Goal: Task Accomplishment & Management: Manage account settings

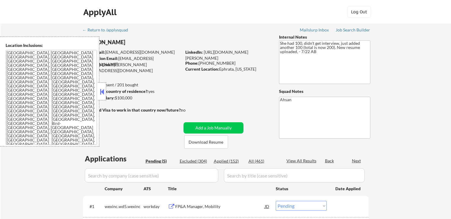
select select ""pending""
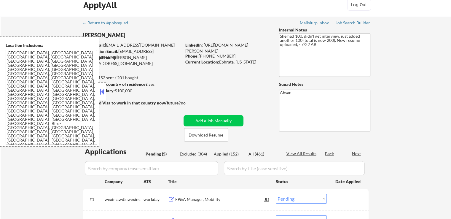
scroll to position [59, 0]
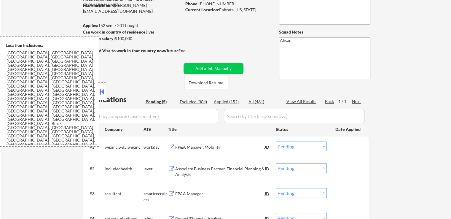
click at [98, 91] on div at bounding box center [102, 91] width 8 height 18
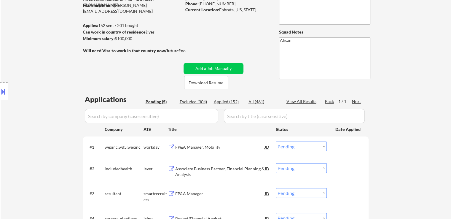
click at [350, 205] on div "❌" at bounding box center [225, 208] width 451 height 6
click at [76, 200] on span "Profile" at bounding box center [70, 202] width 11 height 4
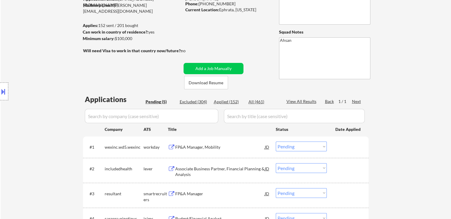
click at [23, 197] on icon "Close fill prompt" at bounding box center [23, 197] width 0 height 0
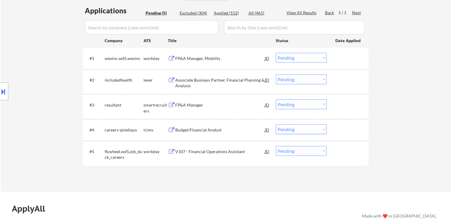
scroll to position [148, 0]
click at [186, 80] on div "Associate Business Partner, Financial Planning & Analysis" at bounding box center [220, 83] width 90 height 12
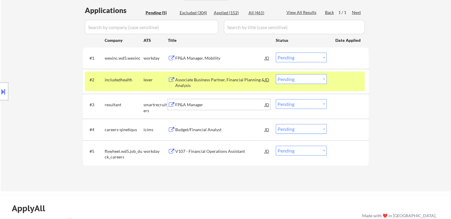
click at [177, 104] on div "FP&A Manager" at bounding box center [220, 105] width 90 height 6
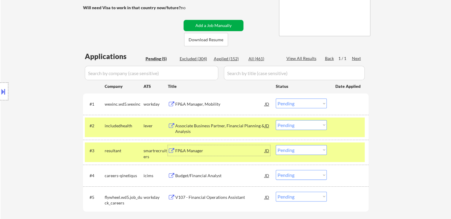
scroll to position [59, 0]
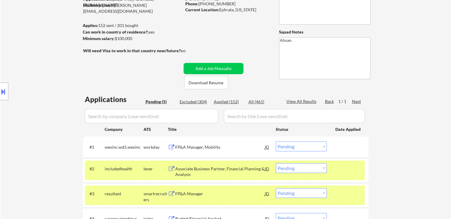
drag, startPoint x: 134, startPoint y: 38, endPoint x: 116, endPoint y: 40, distance: 17.9
click at [116, 40] on div "Minimum salary: $100,000" at bounding box center [132, 39] width 99 height 6
copy div "$100,000"
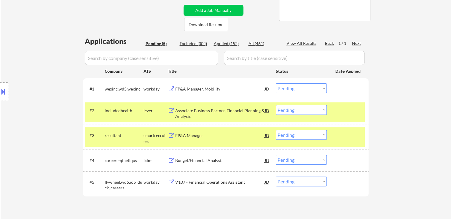
scroll to position [119, 0]
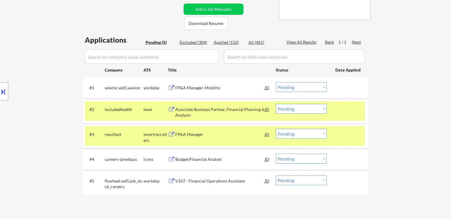
click at [191, 133] on div "FP&A Manager" at bounding box center [220, 134] width 90 height 6
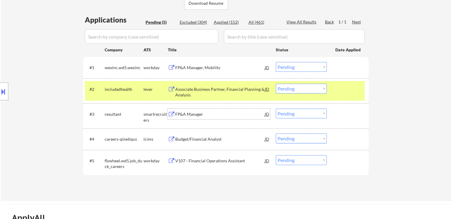
scroll to position [148, 0]
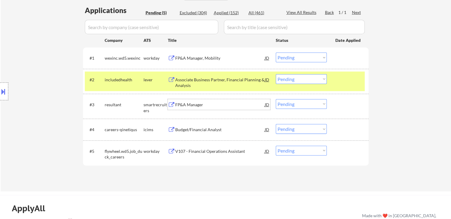
click at [298, 103] on select "Choose an option... Pending Applied Excluded (Questions) Excluded (Expired) Exc…" at bounding box center [301, 104] width 51 height 10
click at [276, 99] on select "Choose an option... Pending Applied Excluded (Questions) Excluded (Expired) Exc…" at bounding box center [301, 104] width 51 height 10
select select ""pending""
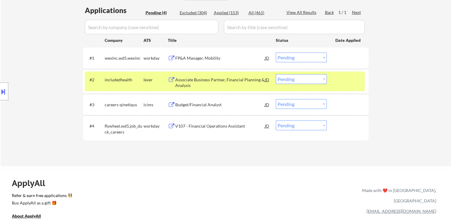
click at [296, 81] on select "Choose an option... Pending Applied Excluded (Questions) Excluded (Expired) Exc…" at bounding box center [301, 79] width 51 height 10
click at [276, 74] on select "Choose an option... Pending Applied Excluded (Questions) Excluded (Expired) Exc…" at bounding box center [301, 79] width 51 height 10
select select ""pending""
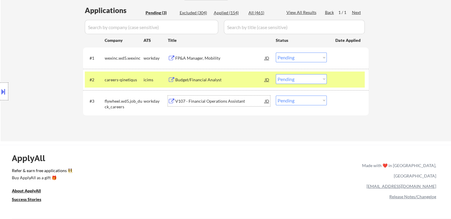
click at [183, 99] on div "V107 - Financial Operations Assistant" at bounding box center [220, 101] width 90 height 6
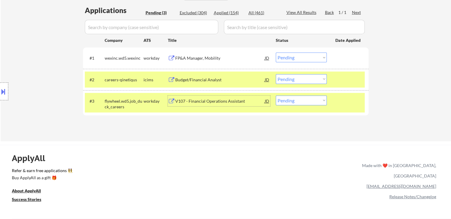
click at [191, 60] on div "FP&A Manager, Mobility" at bounding box center [220, 58] width 90 height 6
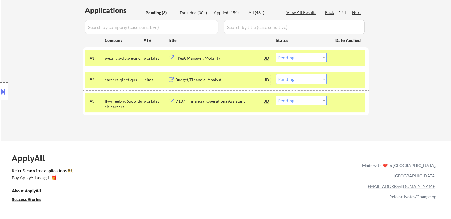
click at [254, 79] on div "Budget/Financial Analyst" at bounding box center [220, 80] width 90 height 6
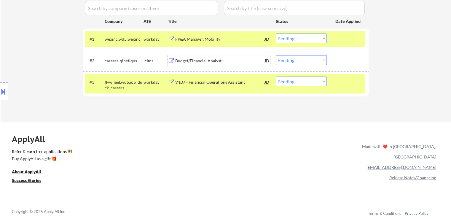
scroll to position [178, 0]
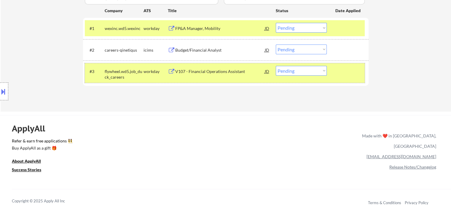
click at [355, 71] on div at bounding box center [349, 71] width 26 height 11
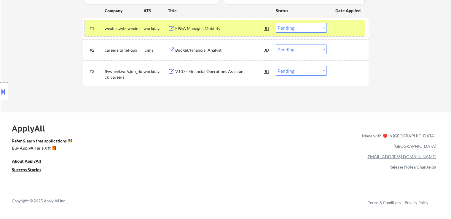
click at [347, 32] on div at bounding box center [349, 28] width 26 height 11
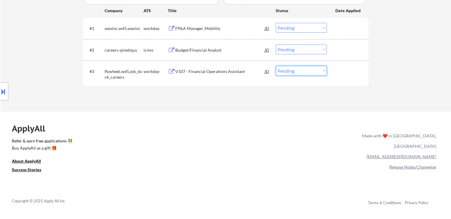
click at [306, 69] on select "Choose an option... Pending Applied Excluded (Questions) Excluded (Expired) Exc…" at bounding box center [301, 71] width 51 height 10
select select ""excluded__bad_match_""
click at [276, 66] on select "Choose an option... Pending Applied Excluded (Questions) Excluded (Expired) Exc…" at bounding box center [301, 71] width 51 height 10
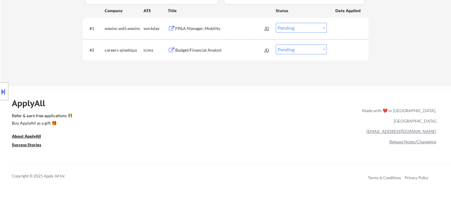
drag, startPoint x: 297, startPoint y: 48, endPoint x: 300, endPoint y: 53, distance: 5.3
click at [297, 48] on select "Choose an option... Pending Applied Excluded (Questions) Excluded (Expired) Exc…" at bounding box center [301, 50] width 51 height 10
select select ""excluded__expired_""
click at [276, 45] on select "Choose an option... Pending Applied Excluded (Questions) Excluded (Expired) Exc…" at bounding box center [301, 50] width 51 height 10
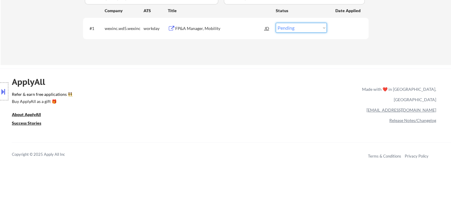
click at [299, 28] on select "Choose an option... Pending Applied Excluded (Questions) Excluded (Expired) Exc…" at bounding box center [301, 28] width 51 height 10
select select ""applied""
click at [276, 23] on select "Choose an option... Pending Applied Excluded (Questions) Excluded (Expired) Exc…" at bounding box center [301, 28] width 51 height 10
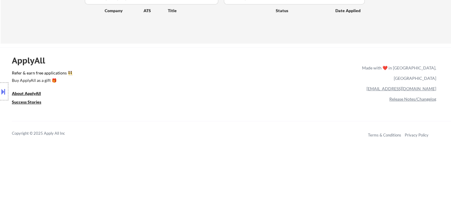
scroll to position [119, 0]
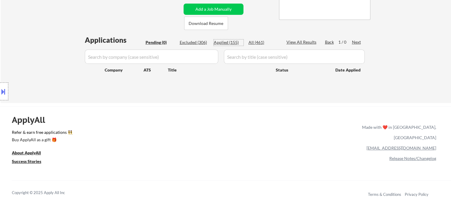
click at [228, 42] on div "Applied (155)" at bounding box center [229, 42] width 30 height 6
select select ""applied""
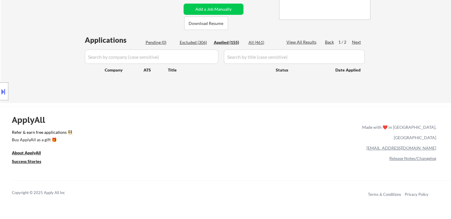
select select ""applied""
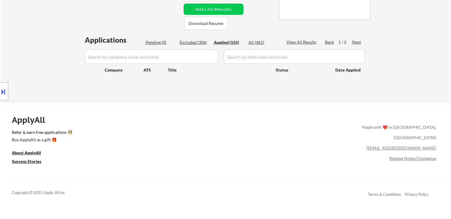
select select ""applied""
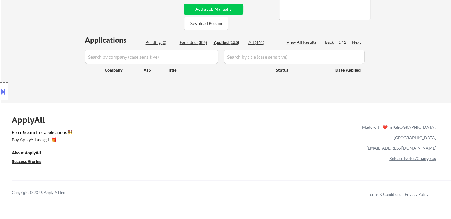
select select ""applied""
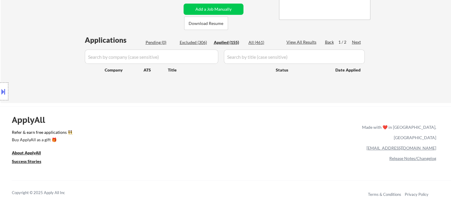
select select ""applied""
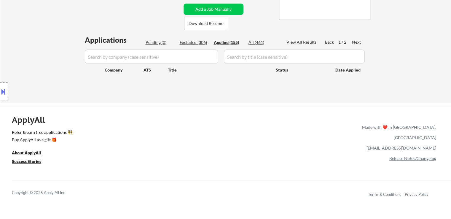
select select ""applied""
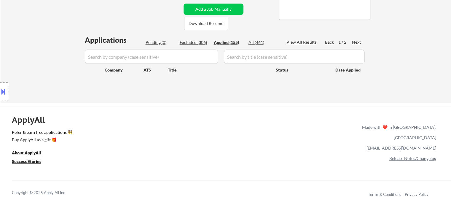
select select ""applied""
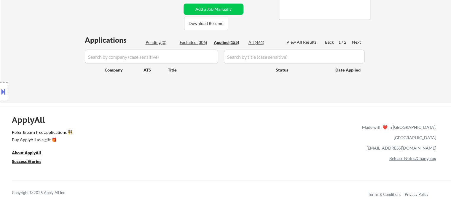
select select ""applied""
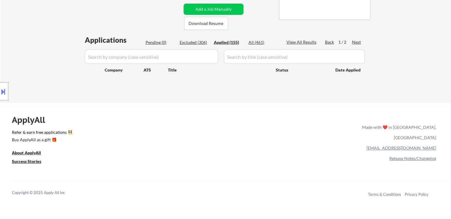
select select ""applied""
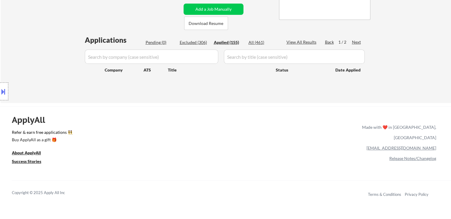
select select ""applied""
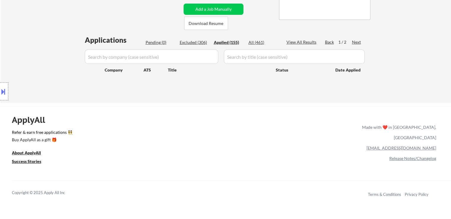
select select ""applied""
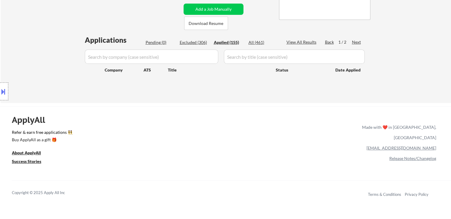
select select ""applied""
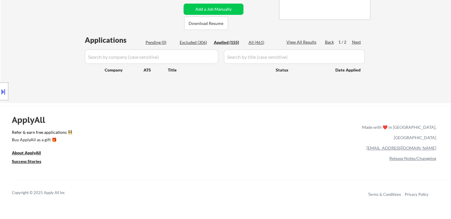
select select ""applied""
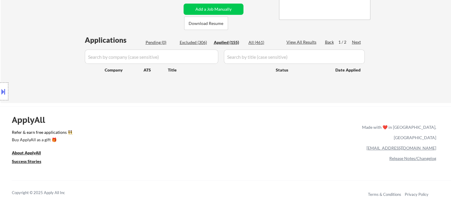
select select ""applied""
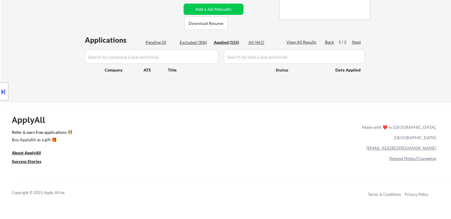
select select ""applied""
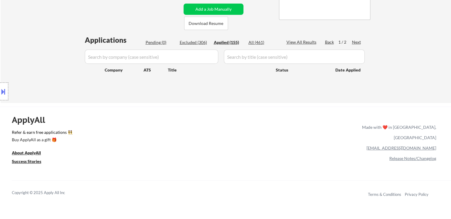
select select ""applied""
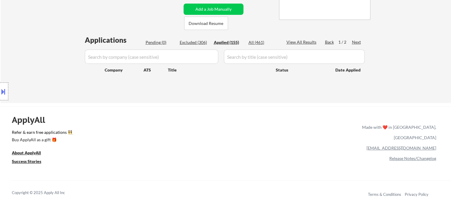
select select ""applied""
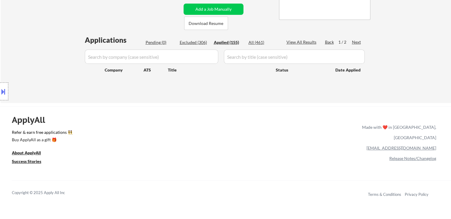
select select ""applied""
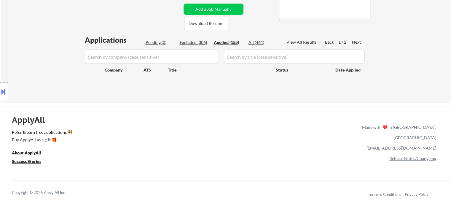
select select ""applied""
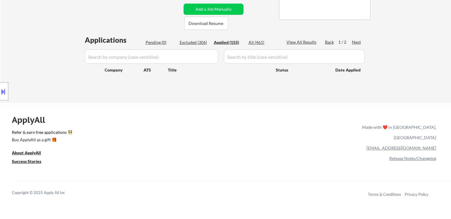
select select ""applied""
